Goal: Information Seeking & Learning: Learn about a topic

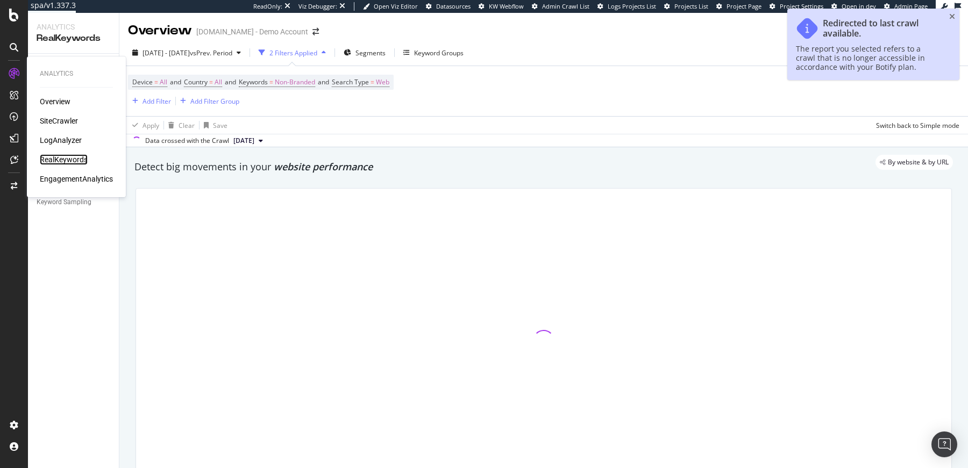
click at [66, 160] on div "RealKeywords" at bounding box center [64, 159] width 48 height 11
click at [161, 102] on div "Add Filter" at bounding box center [156, 101] width 28 height 9
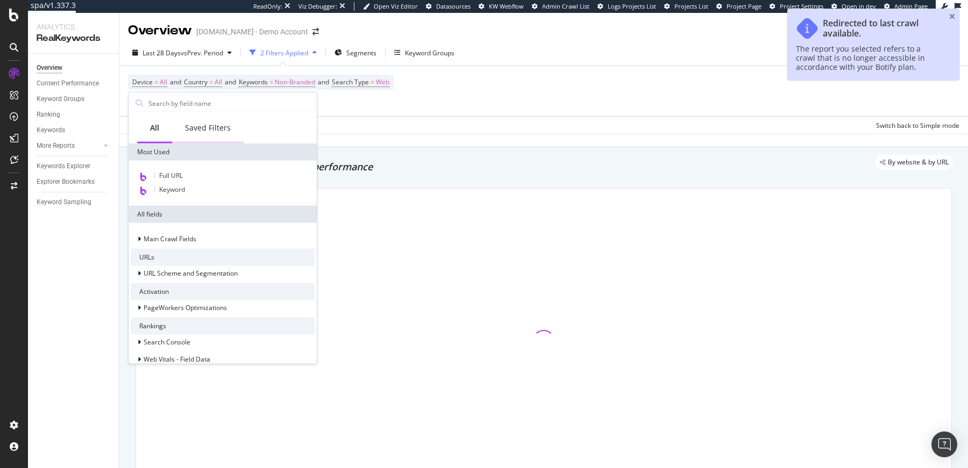
click at [232, 126] on div "Saved Filters" at bounding box center [208, 129] width 72 height 30
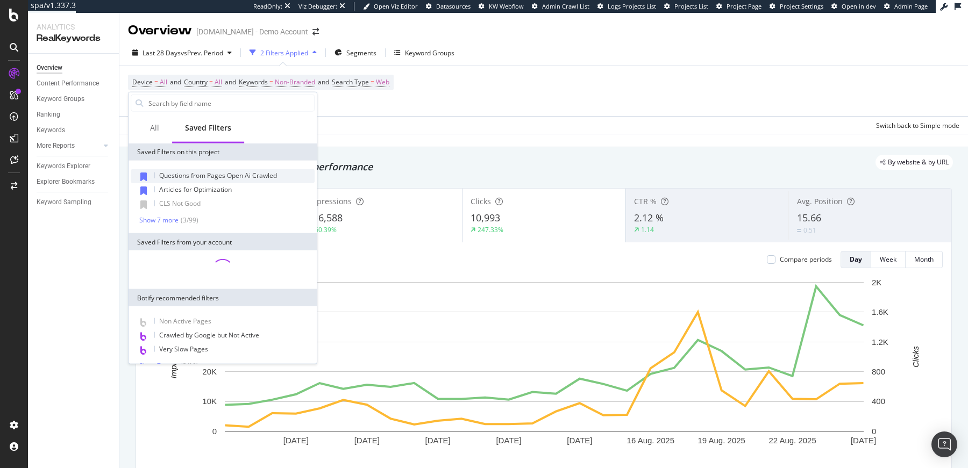
click at [267, 172] on span "Questions from Pages Open Ai Crawled" at bounding box center [218, 175] width 118 height 9
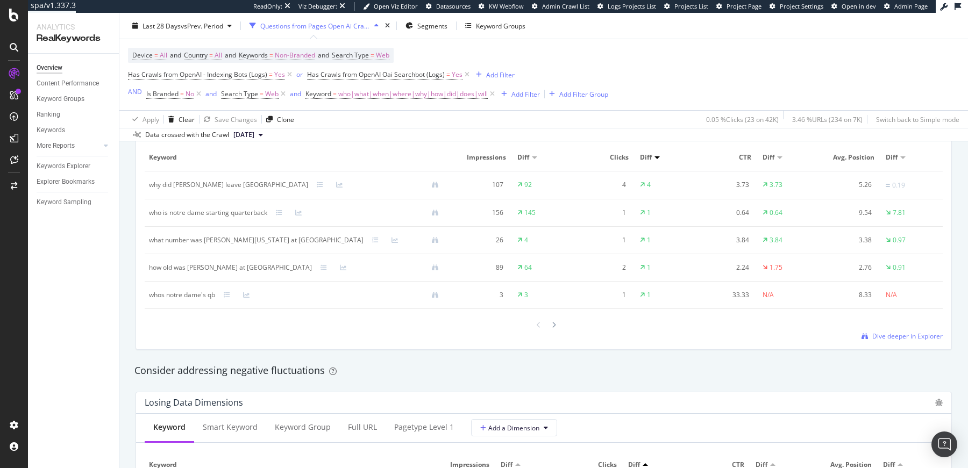
scroll to position [1033, 0]
